Goal: Information Seeking & Learning: Understand process/instructions

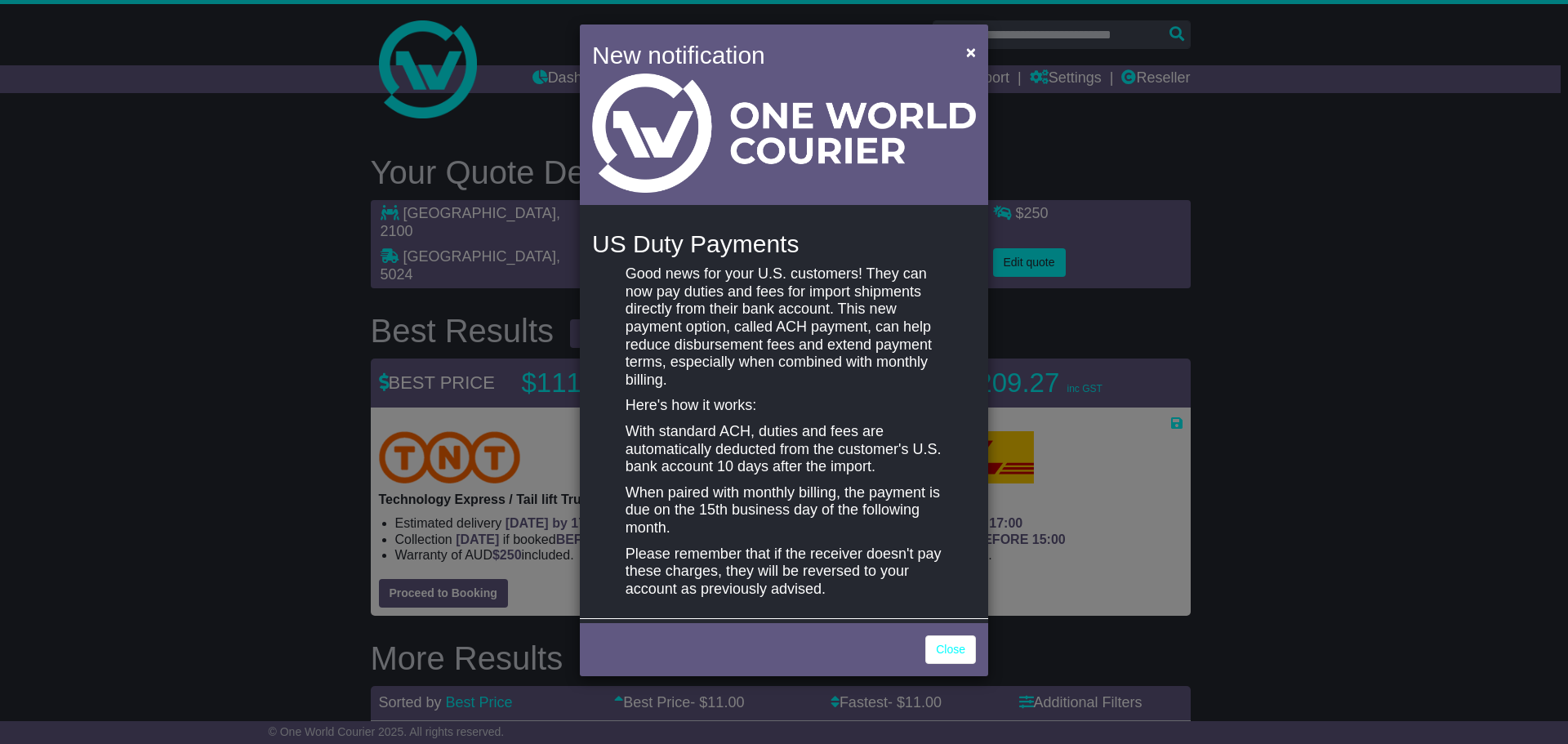
click at [634, 294] on p "Good news for your U.S. customers! They can now pay duties and fees for import …" at bounding box center [784, 327] width 317 height 124
click at [626, 309] on p "Good news for your U.S. customers! They can now pay duties and fees for import …" at bounding box center [784, 327] width 317 height 124
click at [626, 325] on p "Good news for your U.S. customers! They can now pay duties and fees for import …" at bounding box center [784, 327] width 317 height 124
click at [624, 346] on div "Good news for your U.S. customers! They can now pay duties and fees for import …" at bounding box center [784, 436] width 333 height 340
click at [624, 366] on div "Good news for your U.S. customers! They can now pay duties and fees for import …" at bounding box center [784, 436] width 333 height 340
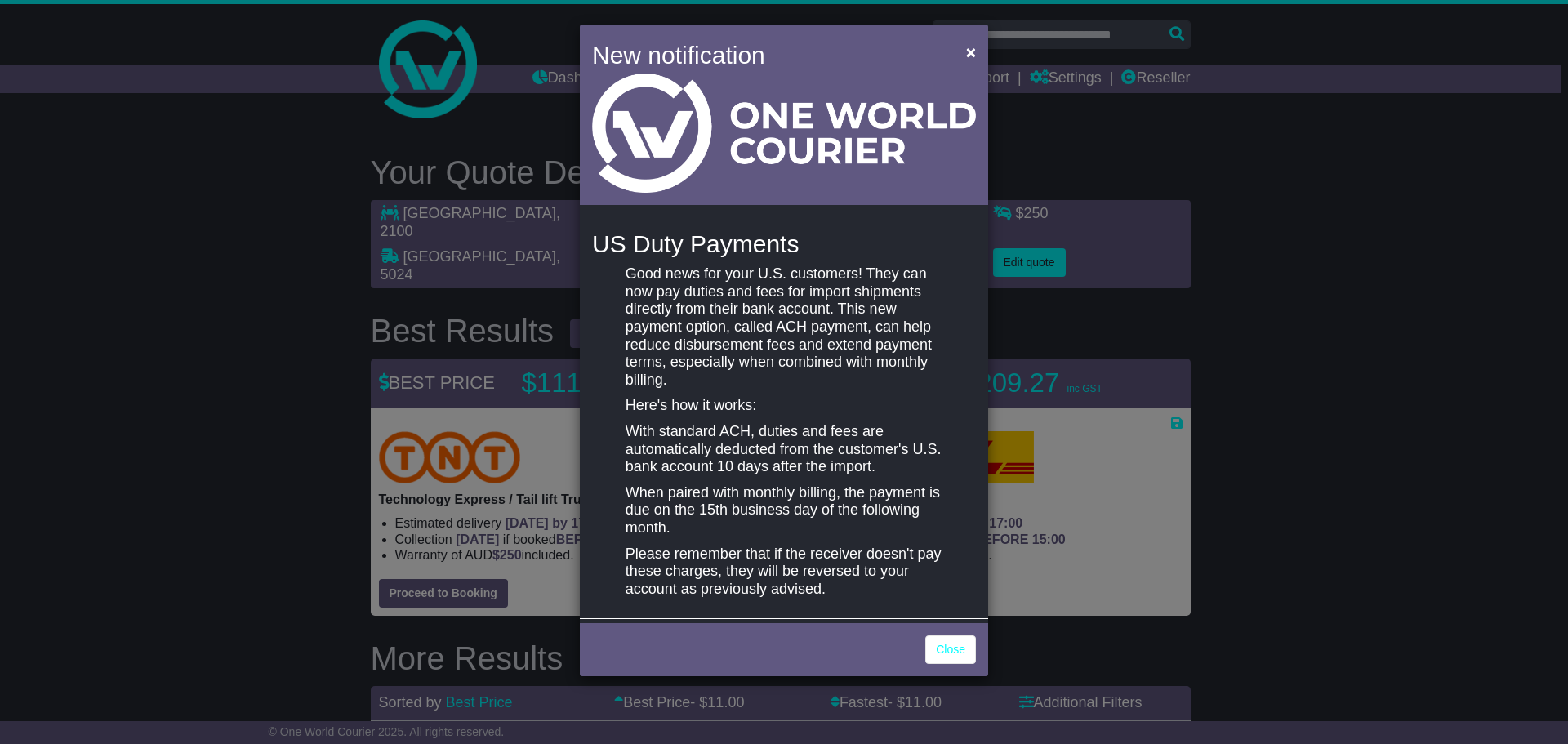
click at [622, 384] on div "Good news for your U.S. customers! They can now pay duties and fees for import …" at bounding box center [784, 436] width 333 height 340
click at [620, 404] on div "Good news for your U.S. customers! They can now pay duties and fees for import …" at bounding box center [784, 436] width 333 height 340
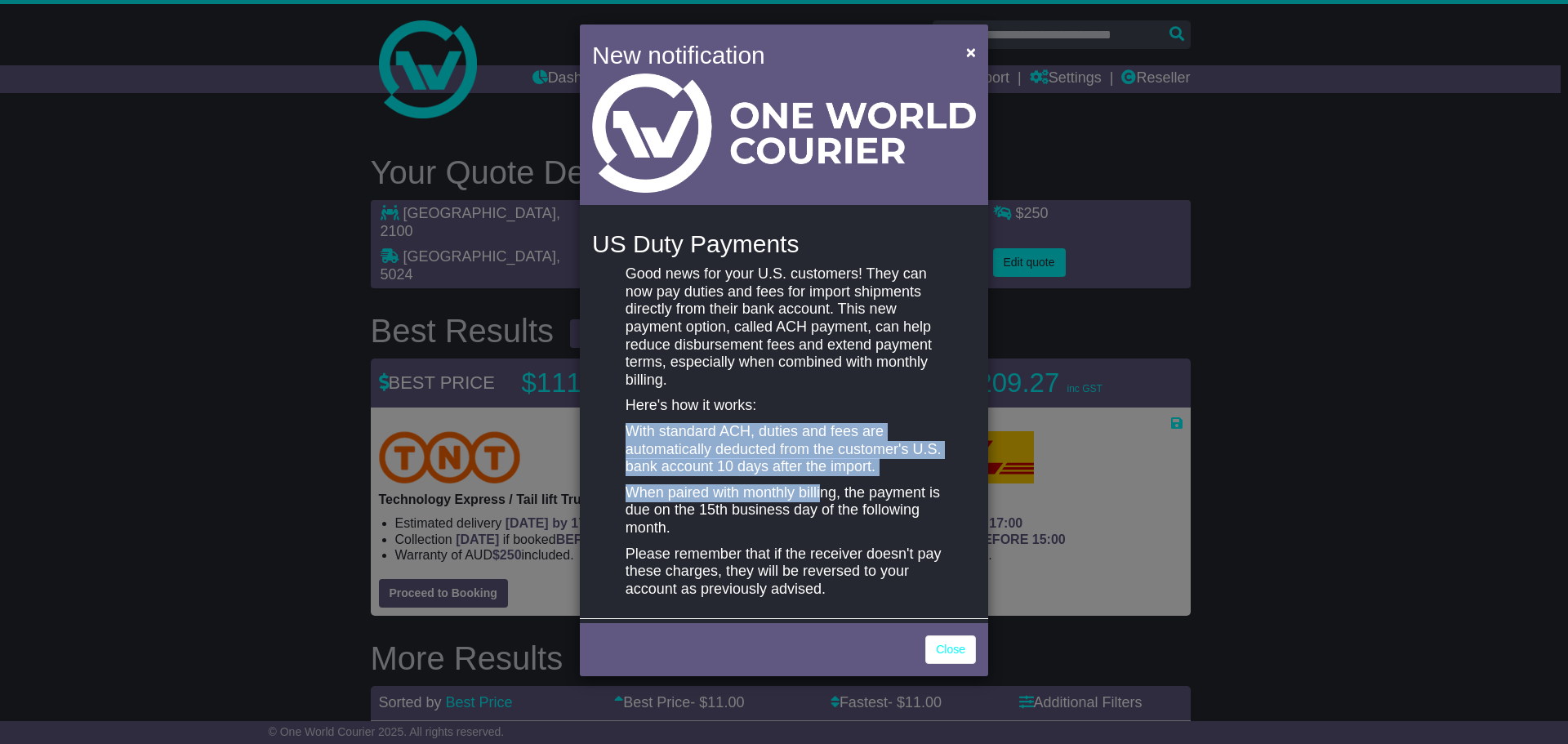
drag, startPoint x: 626, startPoint y: 433, endPoint x: 820, endPoint y: 477, distance: 198.9
click at [820, 477] on div "Good news for your U.S. customers! They can now pay duties and fees for import …" at bounding box center [784, 436] width 333 height 340
click at [708, 500] on p "When paired with monthly billing, the payment is due on the 15th business day o…" at bounding box center [784, 511] width 317 height 53
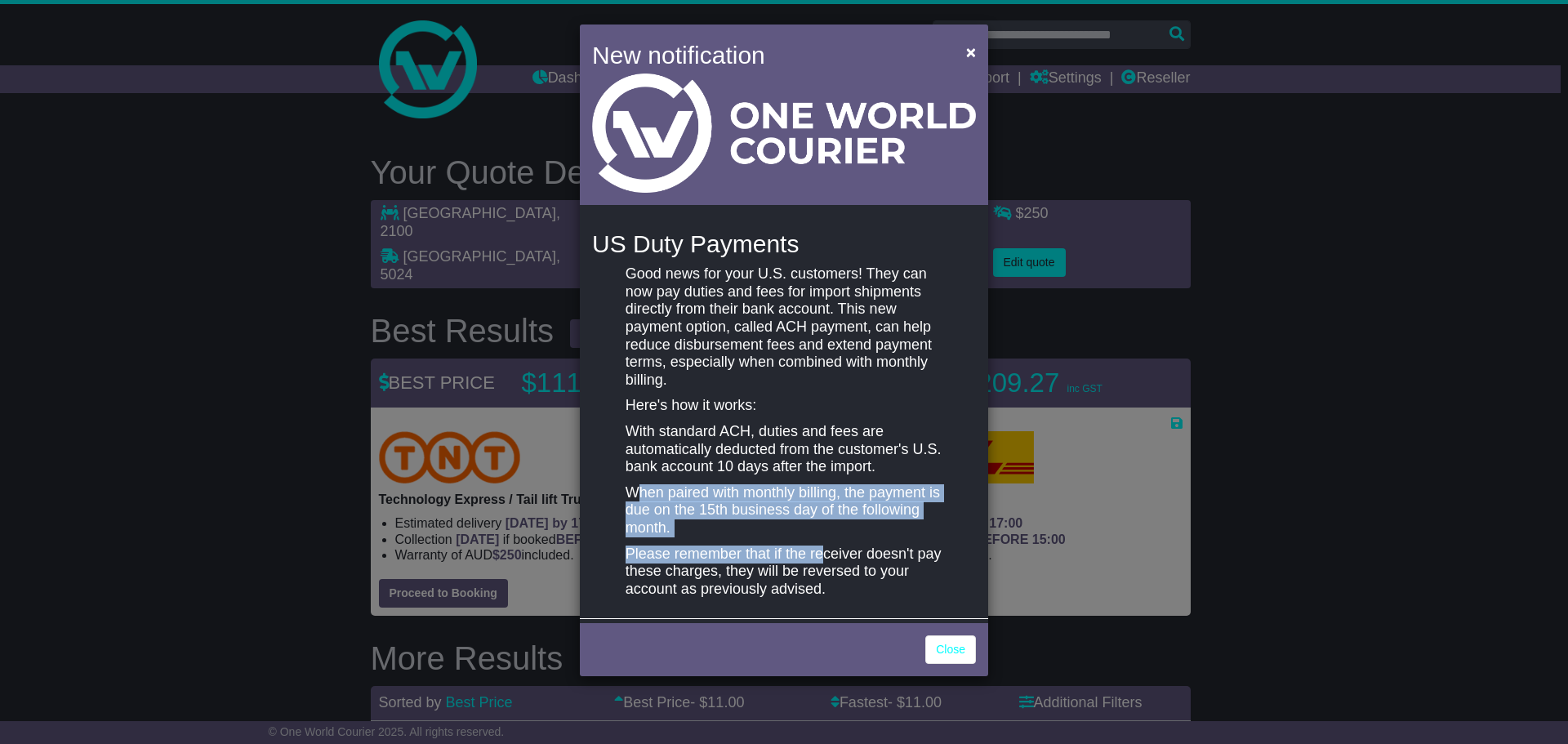
drag, startPoint x: 642, startPoint y: 497, endPoint x: 819, endPoint y: 538, distance: 181.7
click at [819, 538] on div "Good news for your U.S. customers! They can now pay duties and fees for import …" at bounding box center [784, 436] width 333 height 340
click at [747, 531] on p "When paired with monthly billing, the payment is due on the 15th business day o…" at bounding box center [784, 511] width 317 height 53
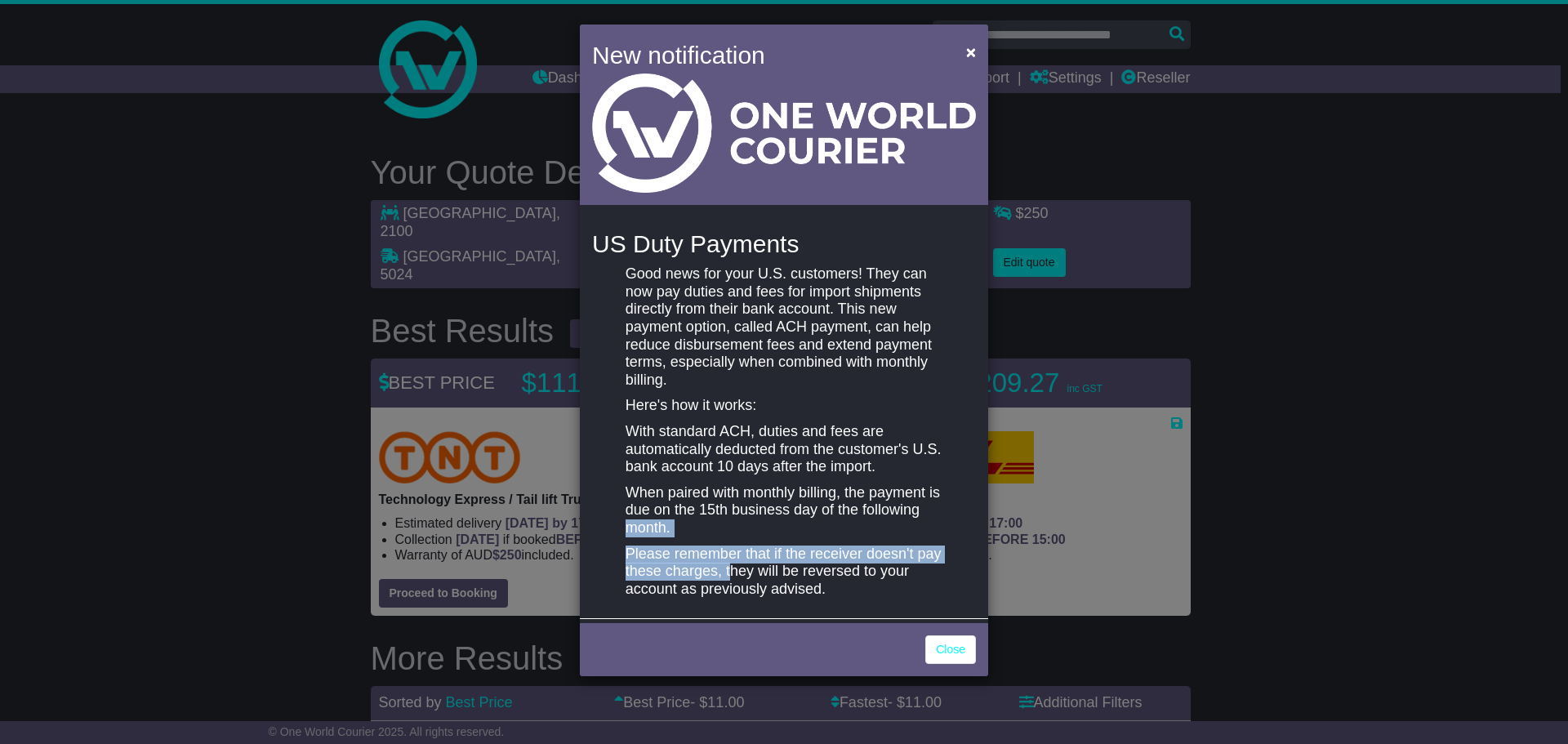
drag, startPoint x: 622, startPoint y: 520, endPoint x: 740, endPoint y: 566, distance: 126.6
click at [739, 566] on div "Good news for your U.S. customers! They can now pay duties and fees for import …" at bounding box center [784, 436] width 333 height 340
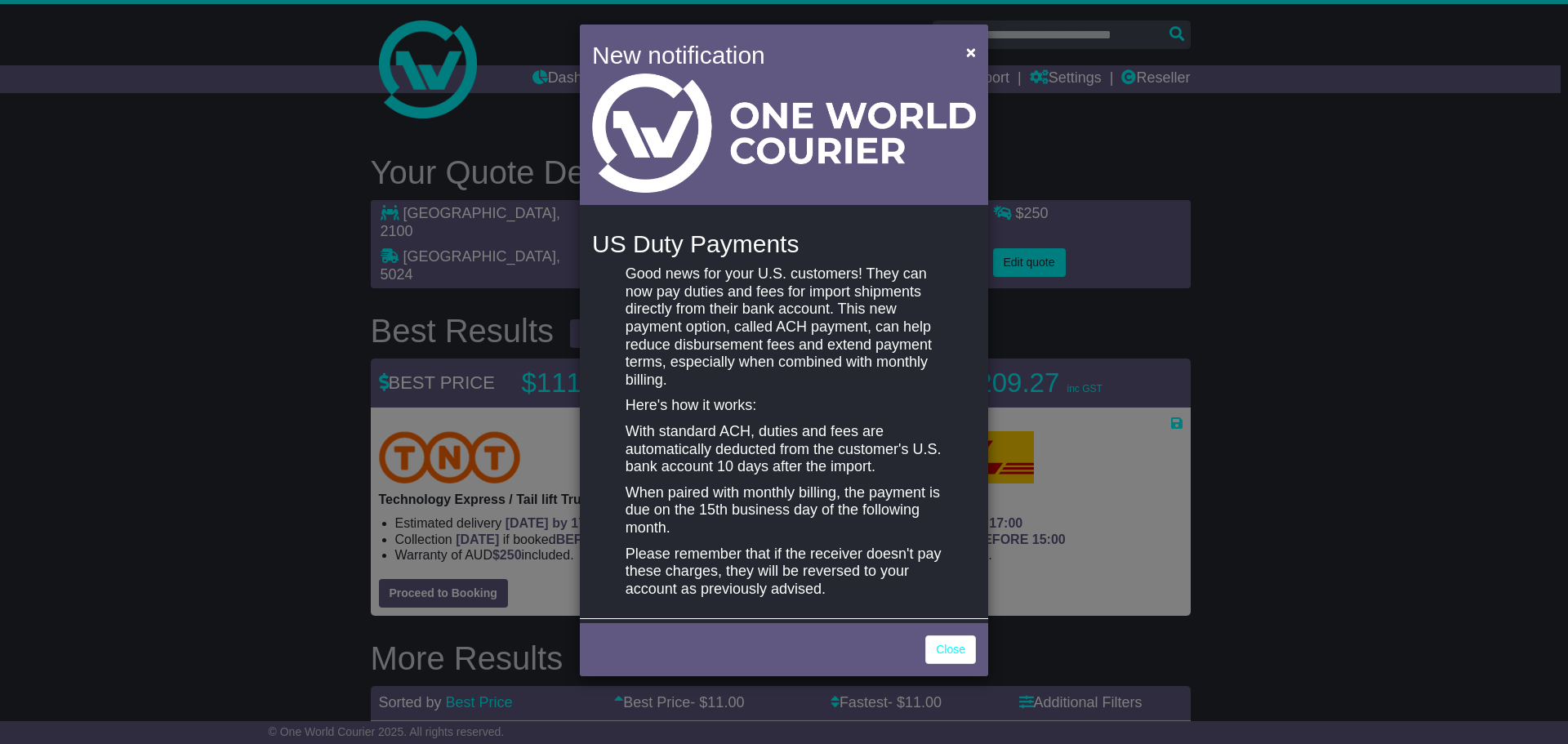
click at [744, 567] on p "Please remember that if the receiver doesn't pay these charges, they will be re…" at bounding box center [784, 572] width 317 height 53
drag, startPoint x: 630, startPoint y: 522, endPoint x: 713, endPoint y: 533, distance: 83.7
click at [713, 533] on p "When paired with monthly billing, the payment is due on the 15th business day o…" at bounding box center [784, 511] width 317 height 53
click at [717, 557] on p "Please remember that if the receiver doesn't pay these charges, they will be re…" at bounding box center [784, 572] width 317 height 53
drag, startPoint x: 646, startPoint y: 551, endPoint x: 746, endPoint y: 573, distance: 102.4
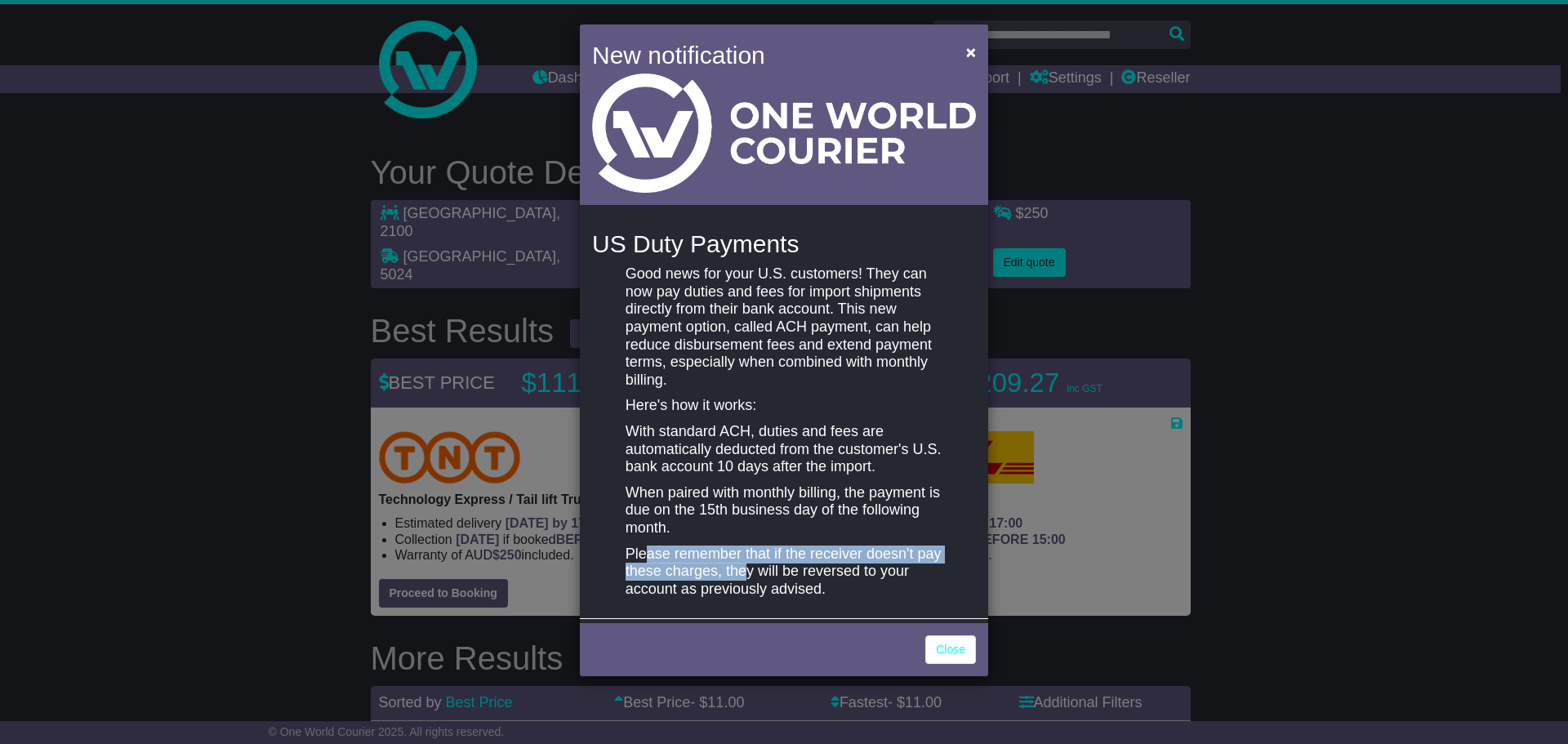
click at [746, 573] on p "Please remember that if the receiver doesn't pay these charges, they will be re…" at bounding box center [784, 572] width 317 height 53
click at [964, 655] on link "Close" at bounding box center [951, 650] width 51 height 28
